Goal: Task Accomplishment & Management: Use online tool/utility

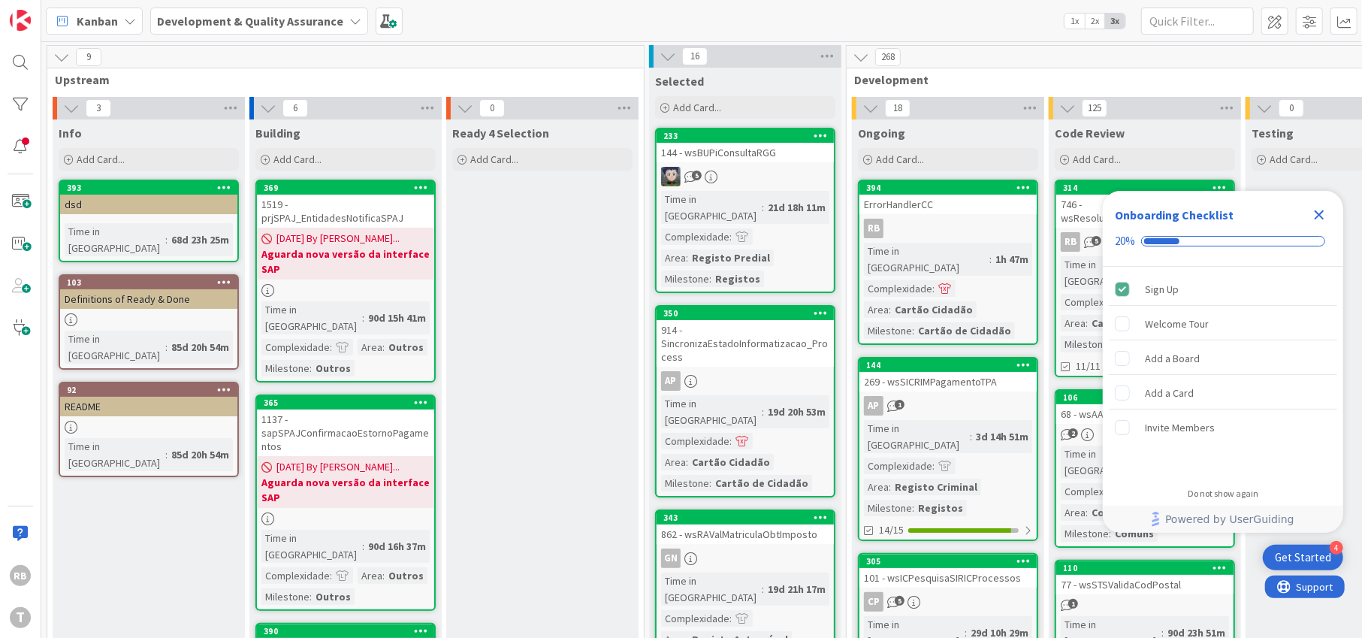
click at [1323, 216] on icon "Close Checklist" at bounding box center [1320, 215] width 18 height 18
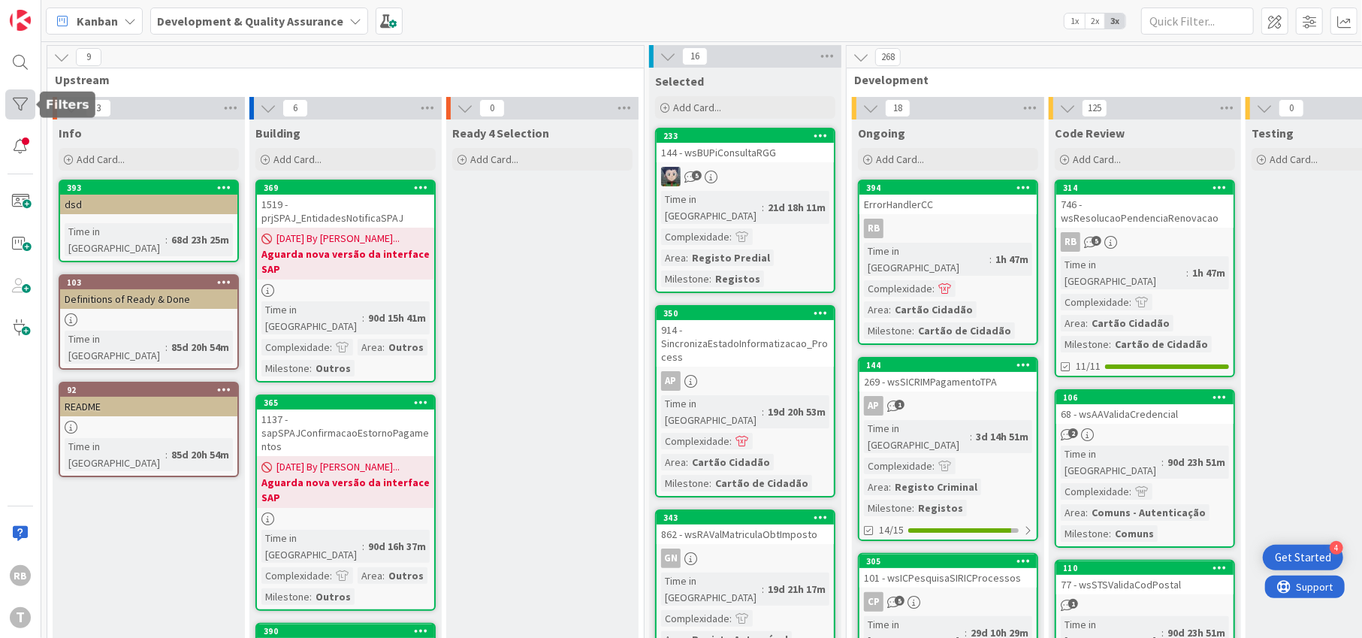
click at [18, 101] on div at bounding box center [20, 104] width 30 height 30
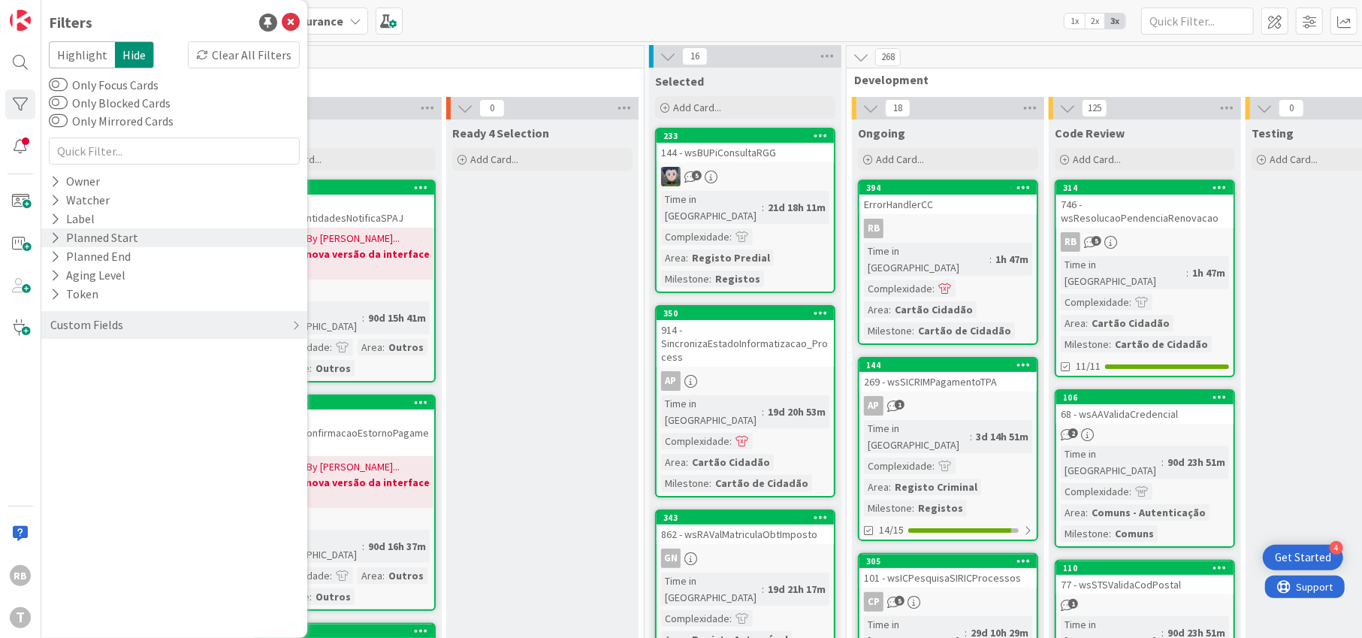
click at [54, 237] on icon at bounding box center [55, 237] width 10 height 13
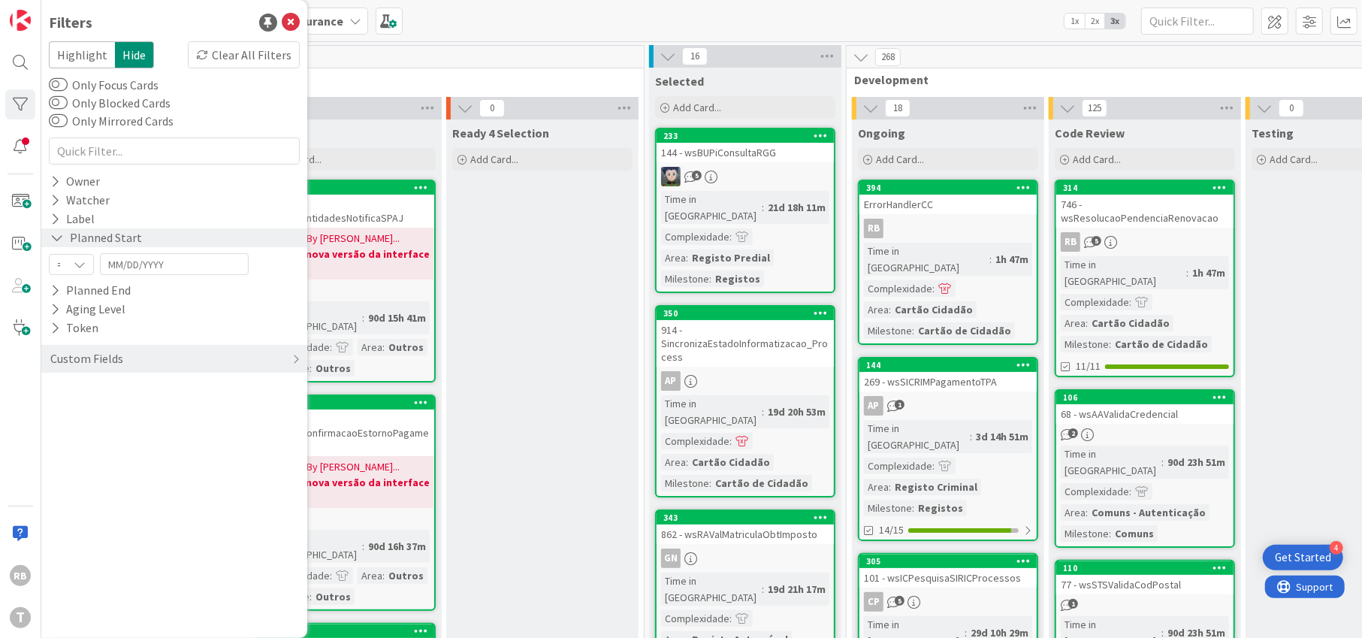
click at [54, 236] on icon at bounding box center [57, 237] width 14 height 13
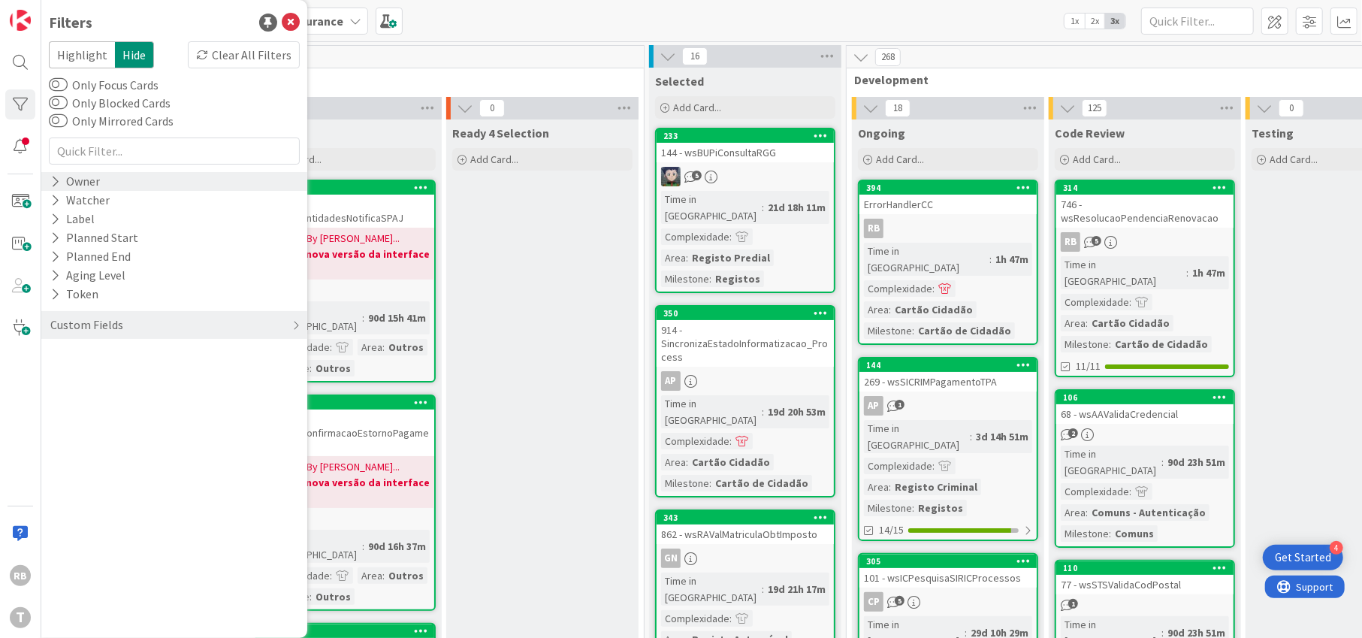
click at [56, 181] on icon at bounding box center [55, 181] width 10 height 13
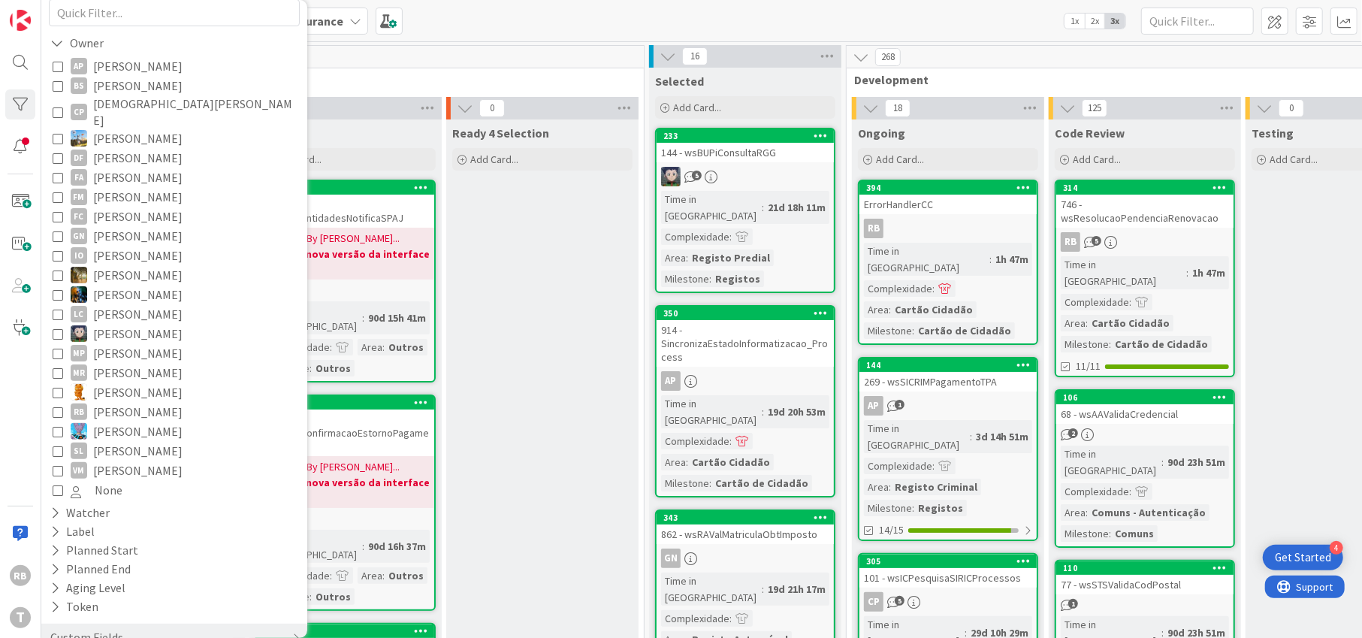
scroll to position [156, 0]
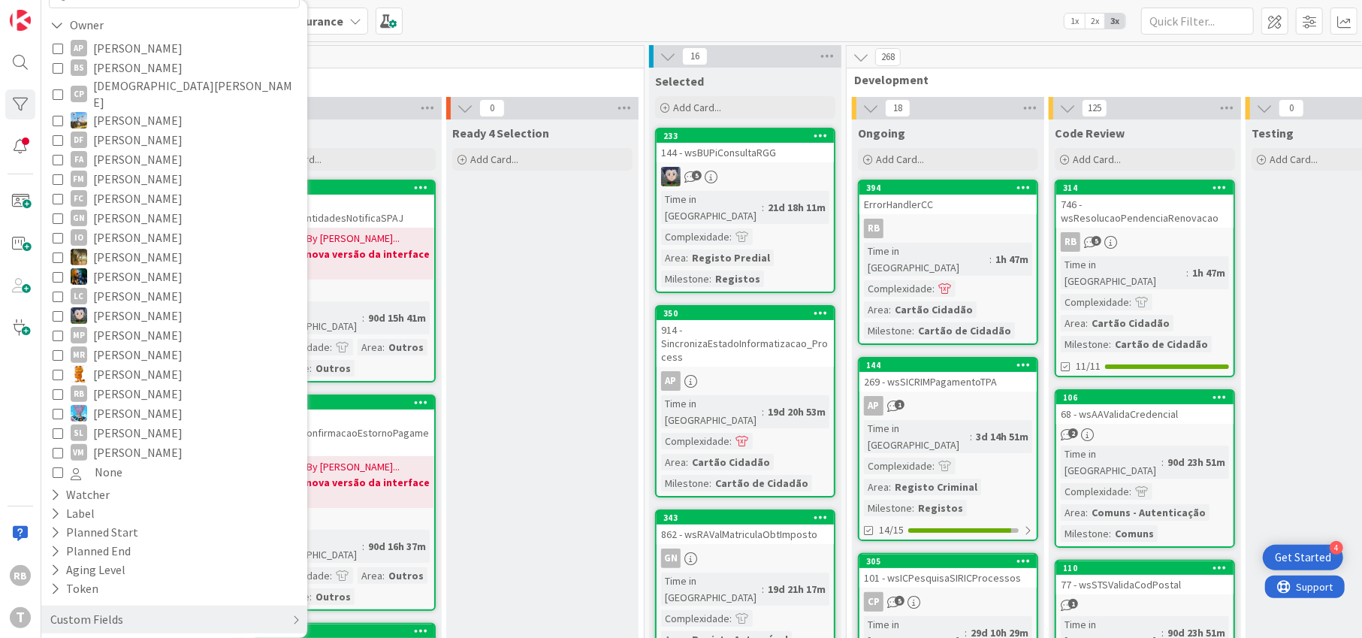
click at [59, 389] on icon at bounding box center [58, 394] width 11 height 11
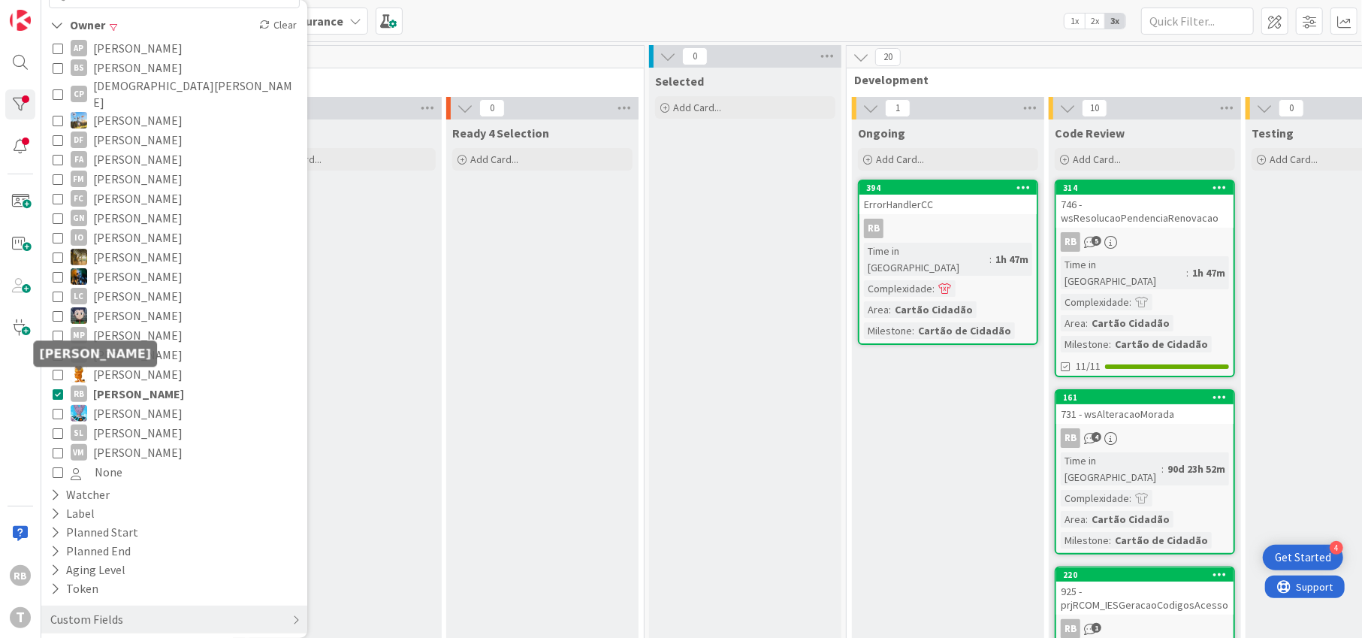
click at [80, 385] on div "RB" at bounding box center [79, 393] width 17 height 17
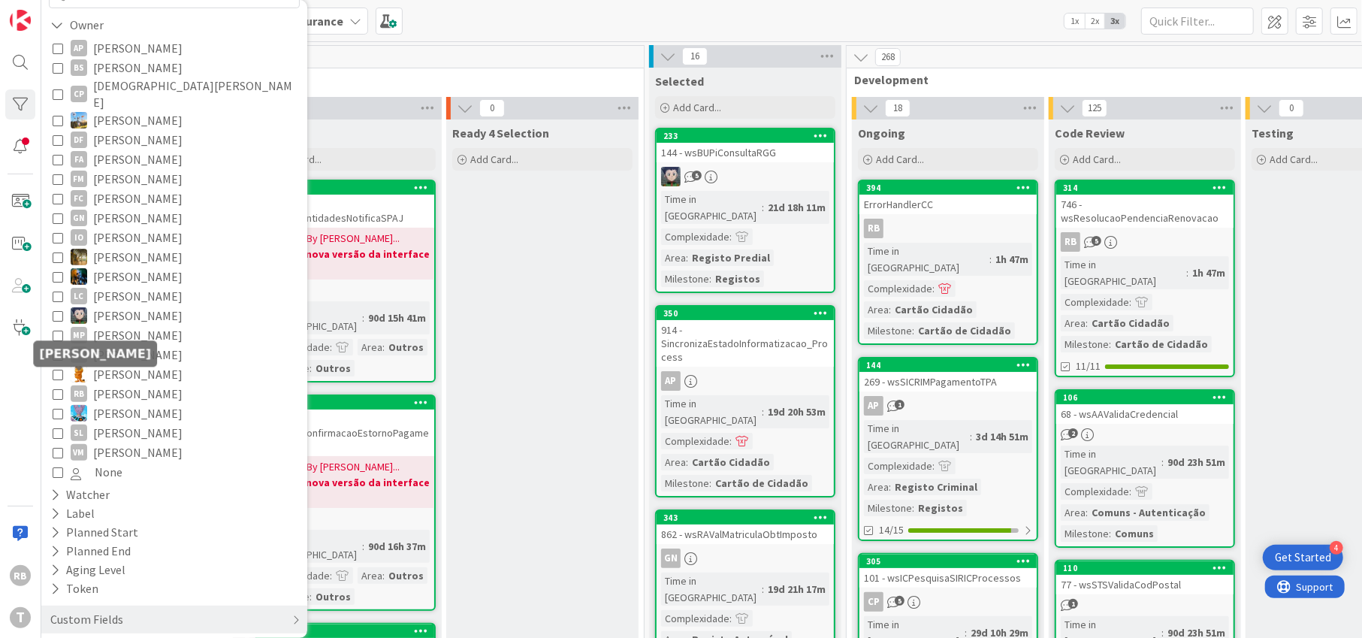
click at [80, 385] on div "RB" at bounding box center [79, 393] width 17 height 17
